Goal: Share content

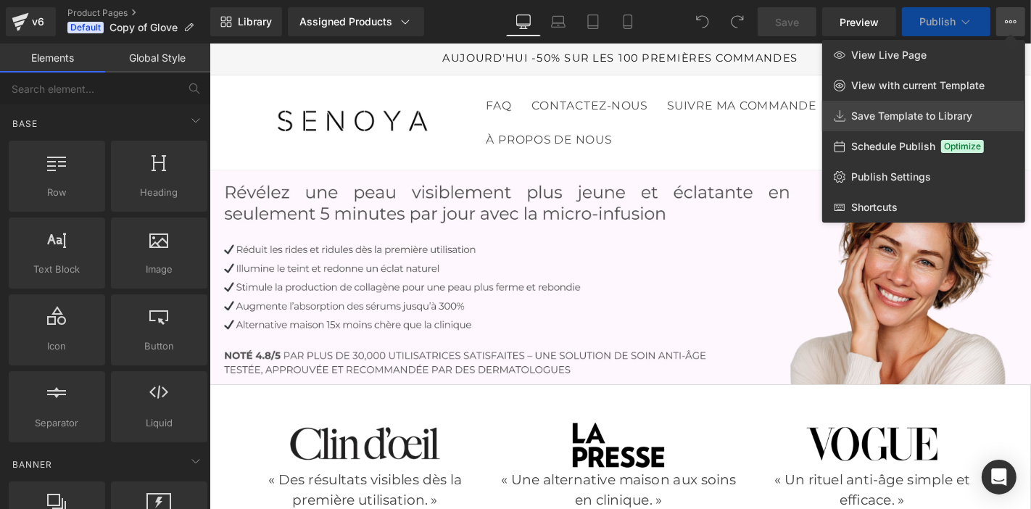
click at [979, 112] on link "Save Template to Library" at bounding box center [923, 116] width 203 height 30
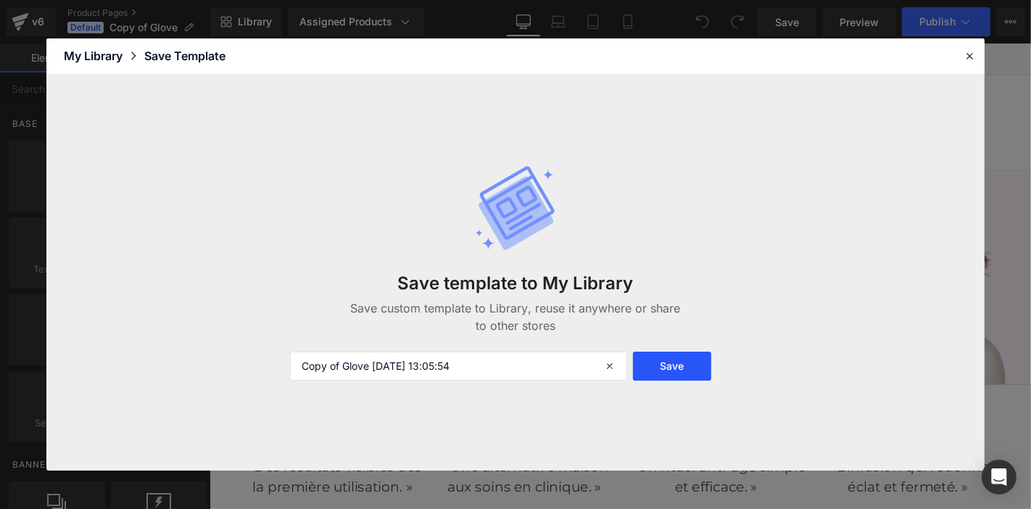
click at [650, 370] on button "Save" at bounding box center [672, 366] width 78 height 29
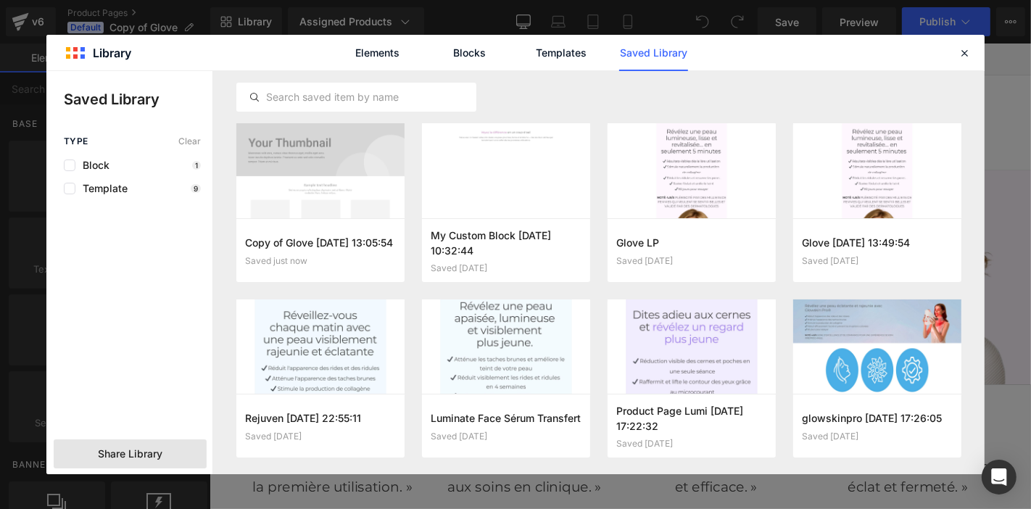
click at [169, 448] on div "Share Library" at bounding box center [130, 453] width 153 height 29
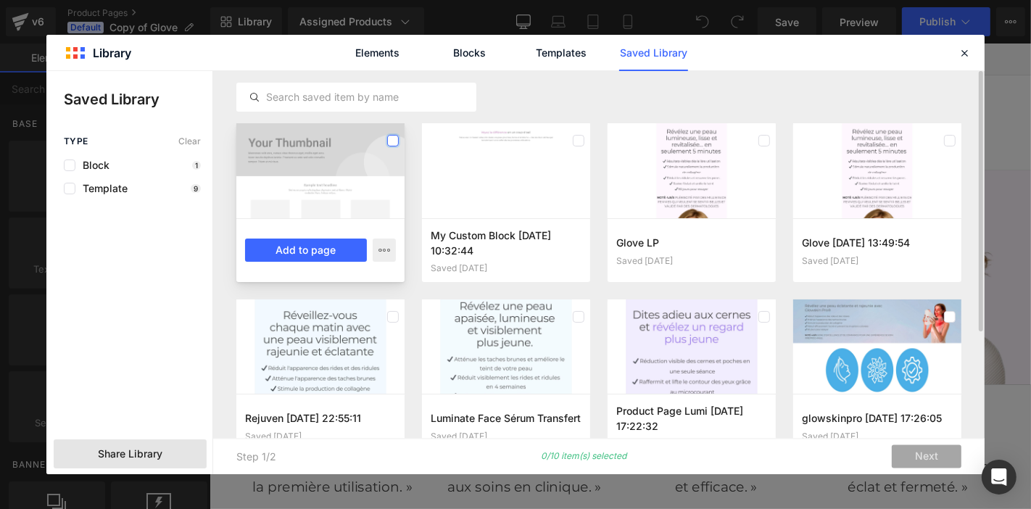
click at [393, 140] on label at bounding box center [393, 141] width 12 height 12
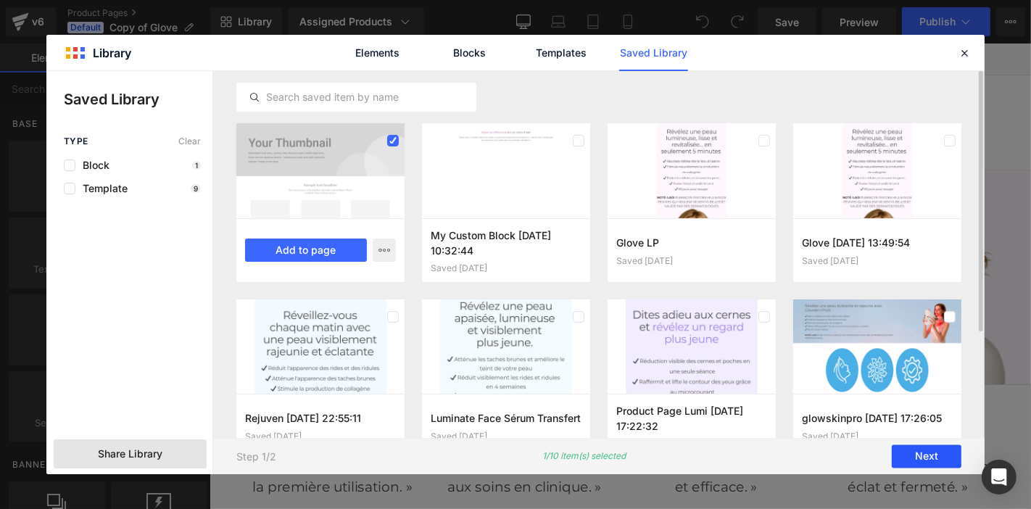
click at [916, 453] on button "Next" at bounding box center [927, 456] width 70 height 23
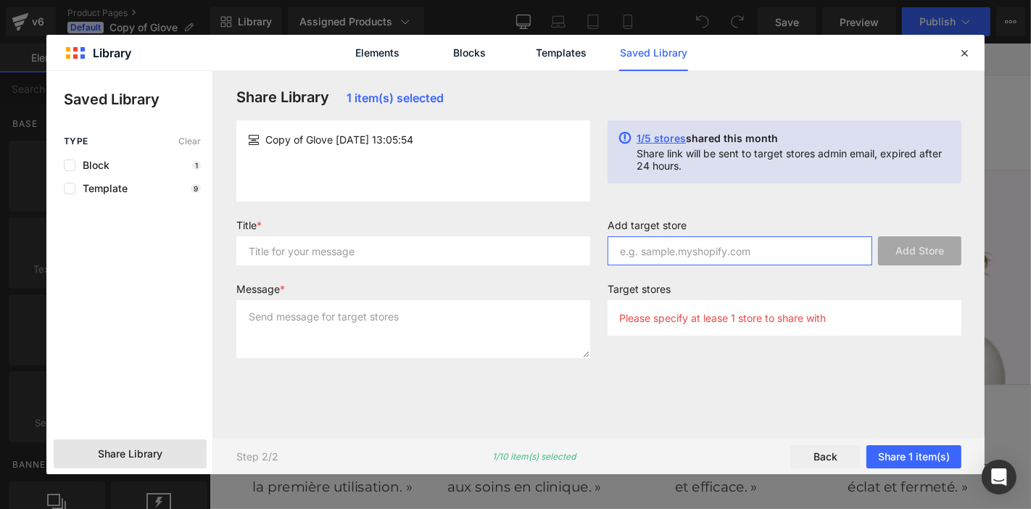
click at [735, 254] on input "text" at bounding box center [739, 250] width 265 height 29
paste input "nhvwmh-47"
type input "nhvwmh-47"
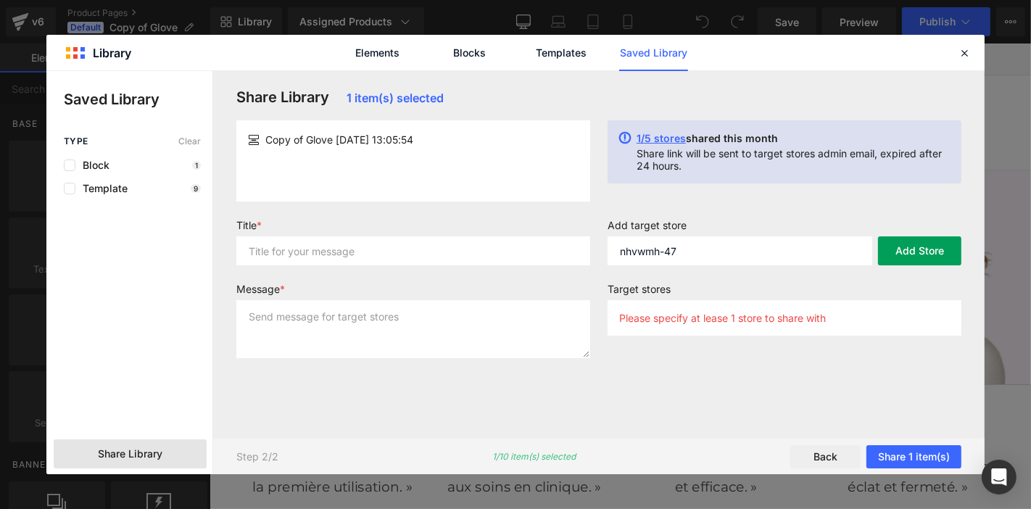
click at [929, 249] on button "Add Store" at bounding box center [919, 250] width 83 height 29
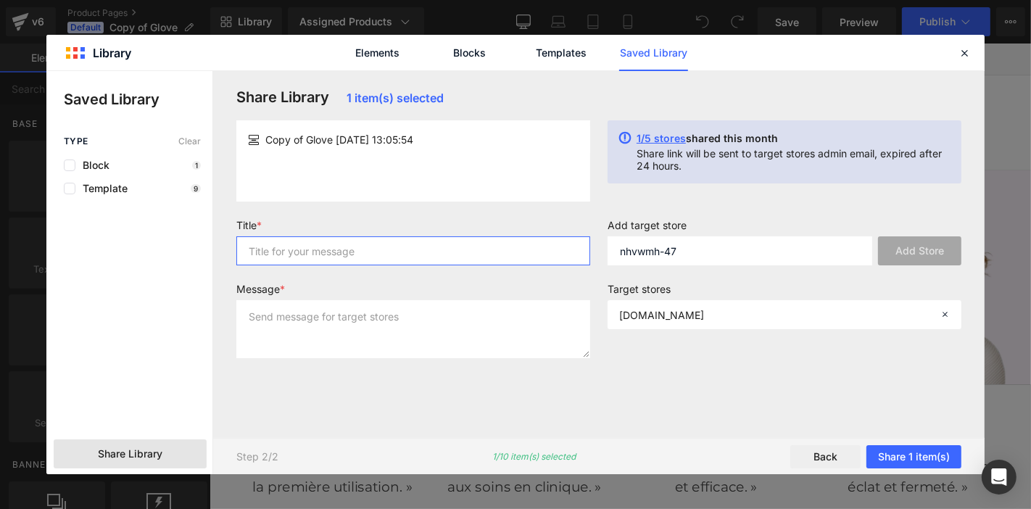
click at [548, 245] on input "text" at bounding box center [413, 250] width 354 height 29
type input "page"
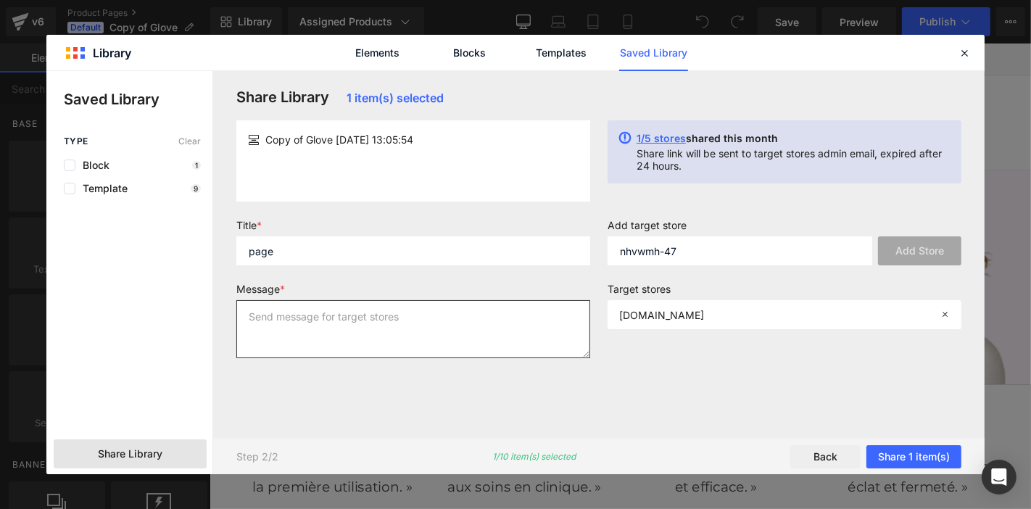
click at [502, 316] on textarea at bounding box center [413, 329] width 354 height 58
type textarea "page"
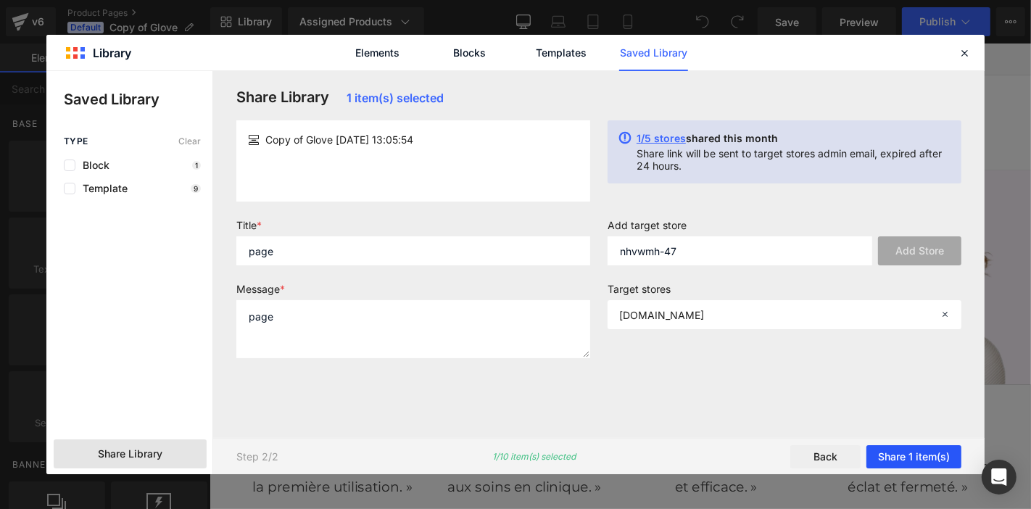
click at [933, 456] on button "Share 1 item(s)" at bounding box center [913, 456] width 95 height 23
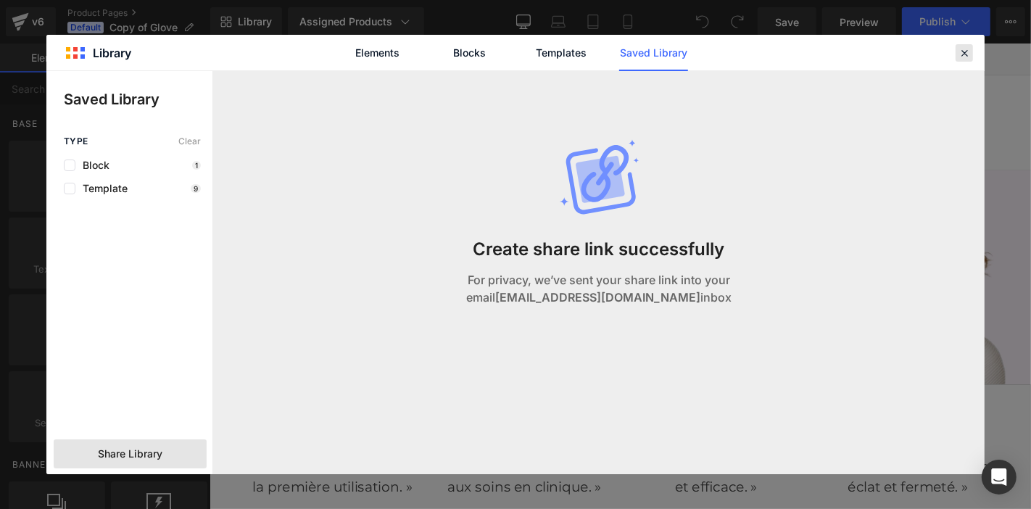
click at [970, 56] on icon at bounding box center [964, 52] width 13 height 13
